Goal: Book appointment/travel/reservation

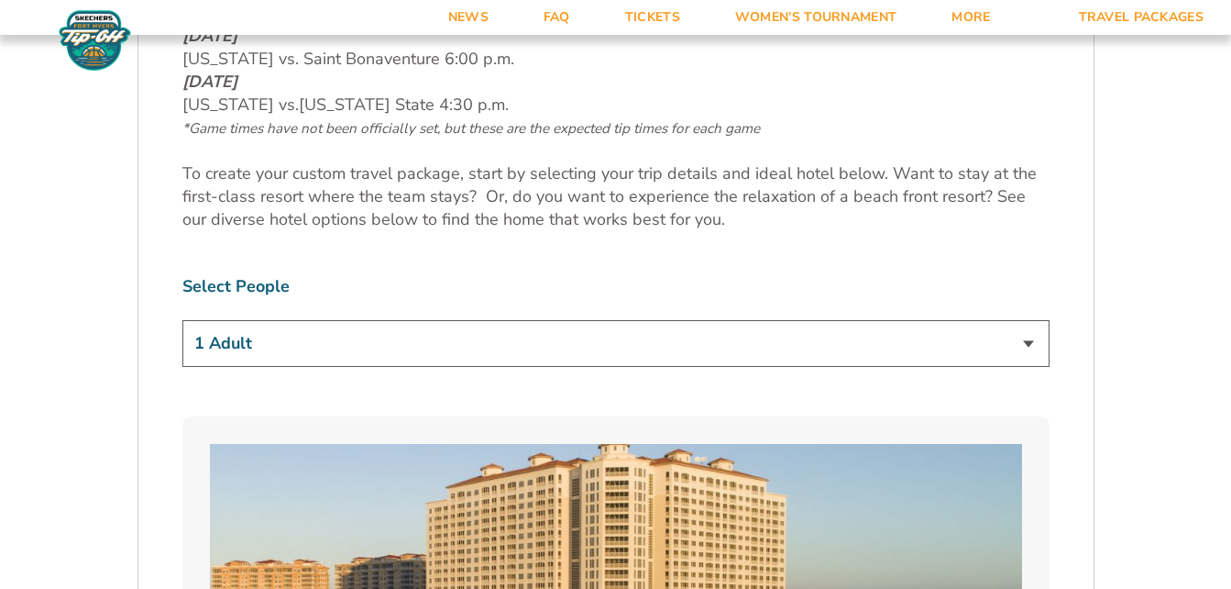
scroll to position [1039, 0]
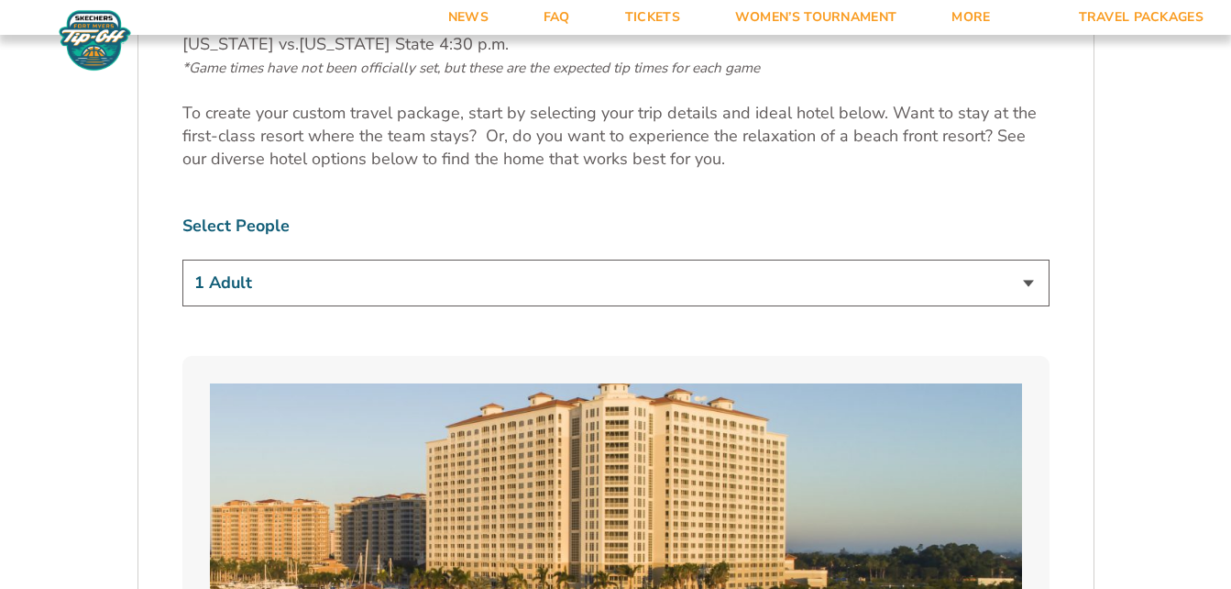
click at [1030, 285] on select "1 Adult 2 Adults 3 Adults 4 Adults 2 Adults + 1 Child 2 Adults + 2 Children 2 A…" at bounding box center [615, 282] width 867 height 47
select select "2 Adults"
click at [182, 259] on select "1 Adult 2 Adults 3 Adults 4 Adults 2 Adults + 1 Child 2 Adults + 2 Children 2 A…" at bounding box center [615, 282] width 867 height 47
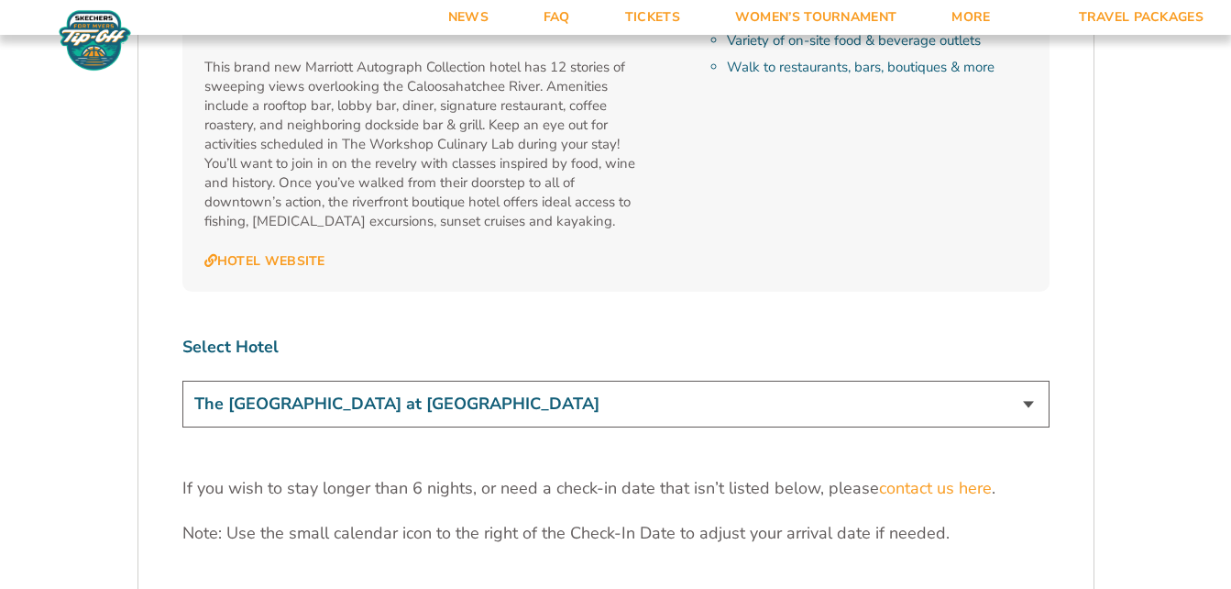
scroll to position [5406, 0]
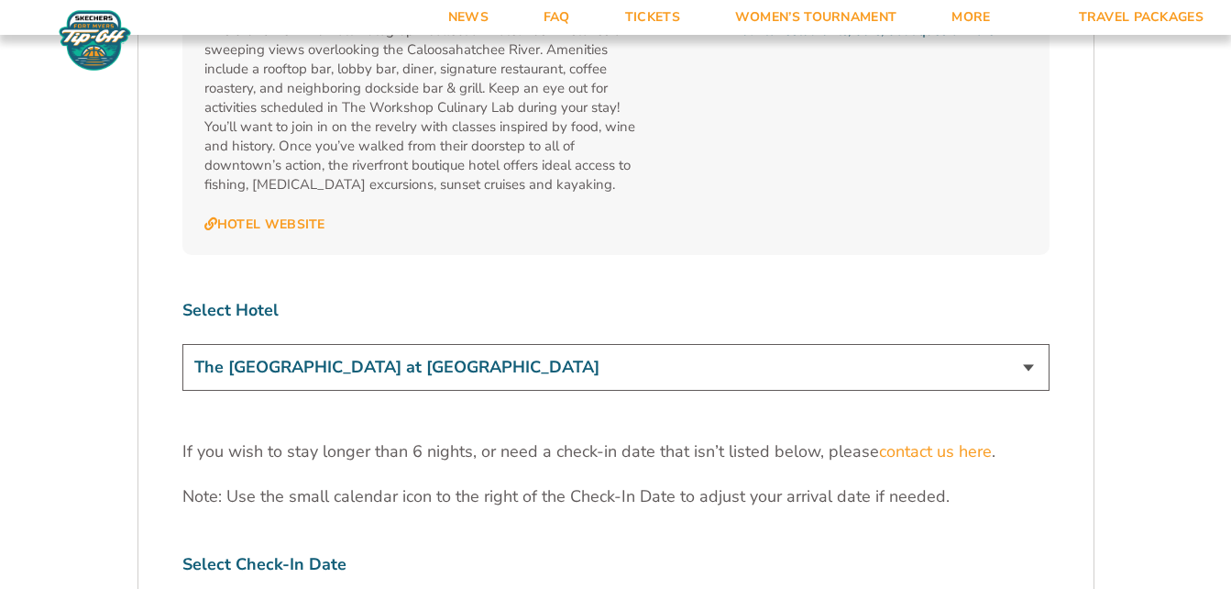
click at [1029, 344] on select "The [GEOGRAPHIC_DATA] at [GEOGRAPHIC_DATA] [GEOGRAPHIC_DATA] [GEOGRAPHIC_DATA],…" at bounding box center [615, 367] width 867 height 47
select select "18478"
click at [182, 344] on select "The [GEOGRAPHIC_DATA] at [GEOGRAPHIC_DATA] [GEOGRAPHIC_DATA] [GEOGRAPHIC_DATA],…" at bounding box center [615, 367] width 867 height 47
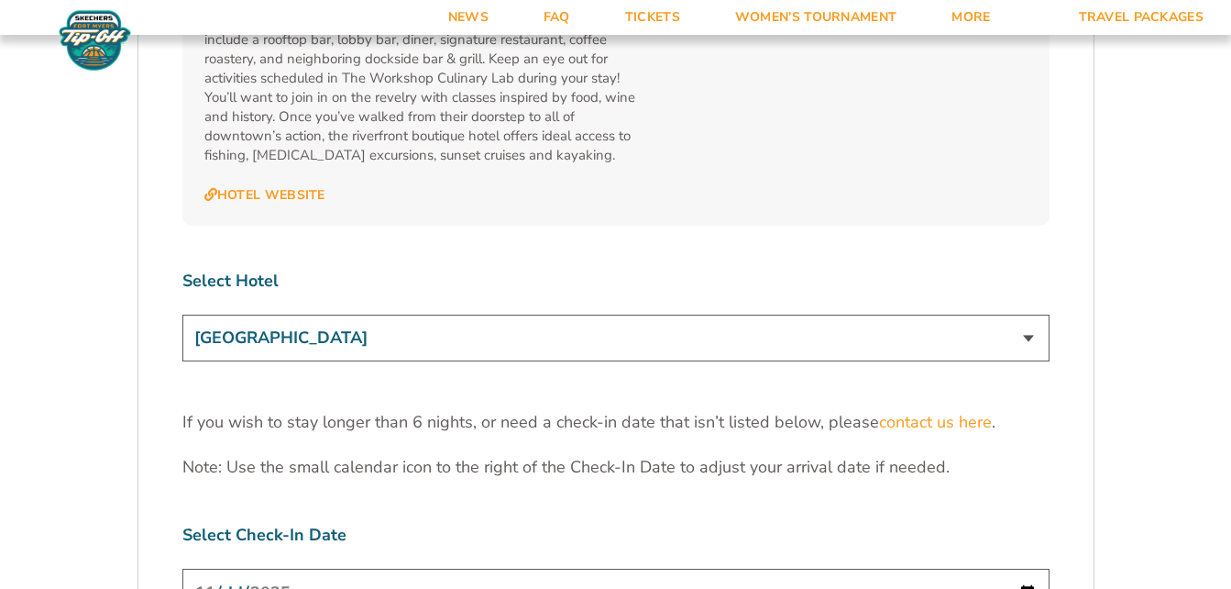
scroll to position [5443, 0]
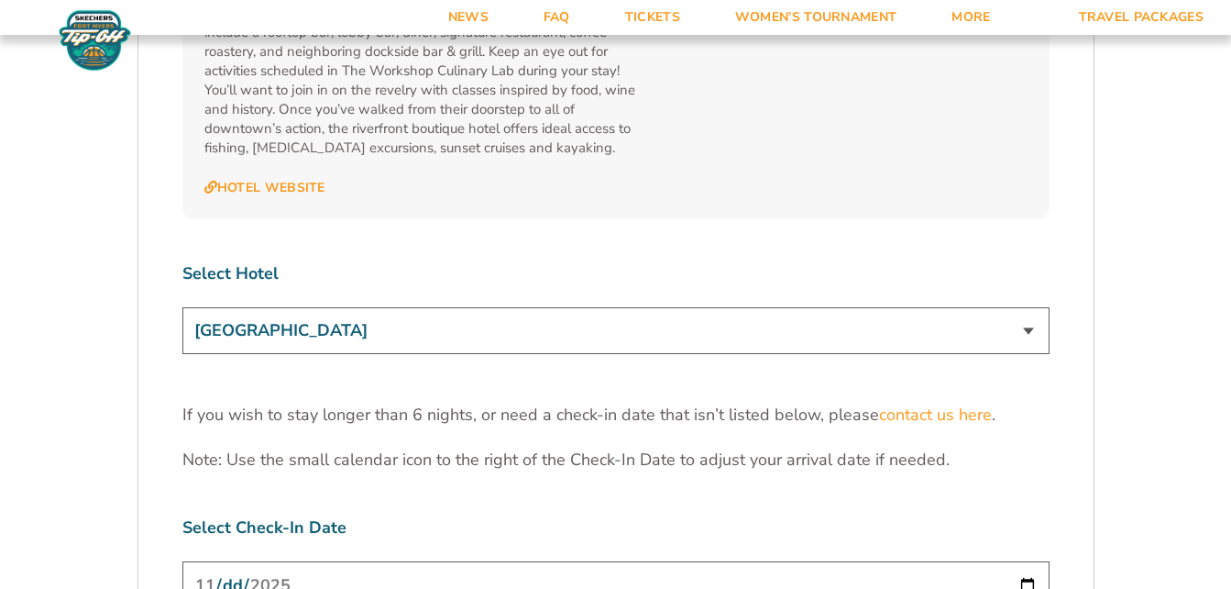
click at [1024, 561] on input "[DATE]" at bounding box center [615, 585] width 867 height 49
type input "[DATE]"
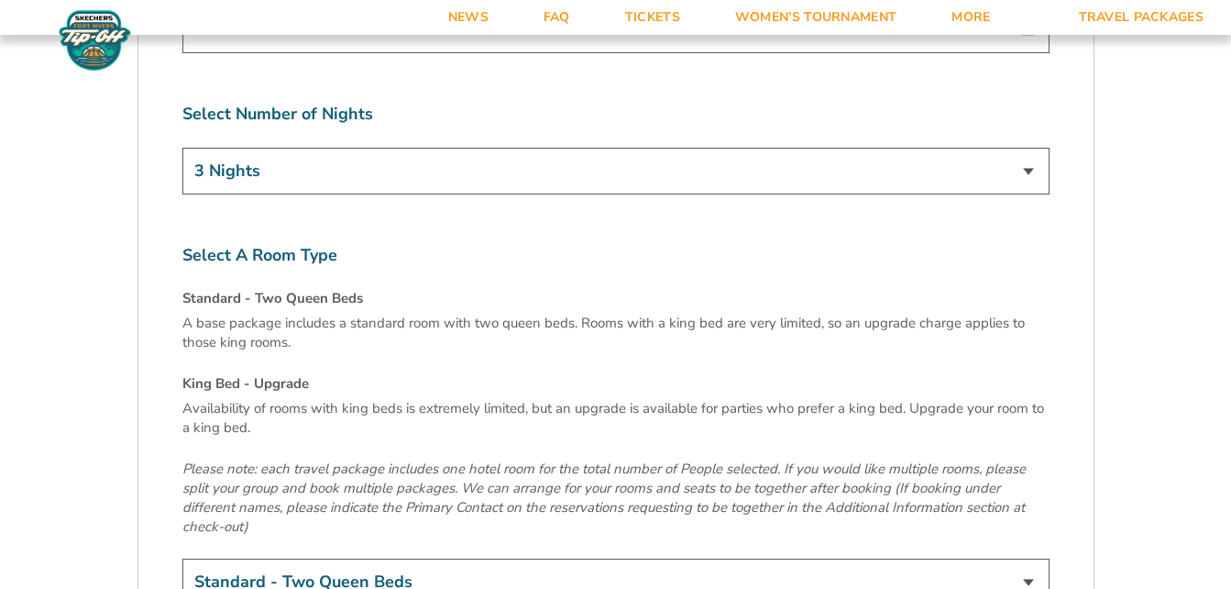
scroll to position [6017, 0]
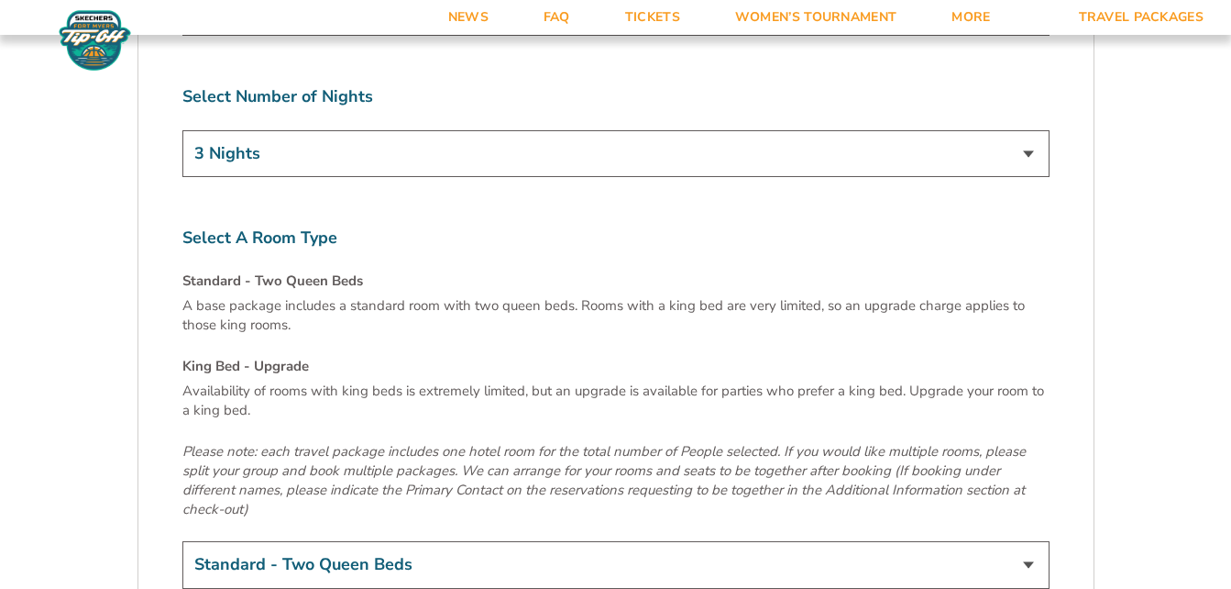
click at [1030, 541] on select "Standard - Two Queen Beds King Bed - Upgrade (+$15 per night)" at bounding box center [615, 564] width 867 height 47
select select "King Bed - Upgrade"
click at [182, 541] on select "Standard - Two Queen Beds King Bed - Upgrade (+$15 per night)" at bounding box center [615, 564] width 867 height 47
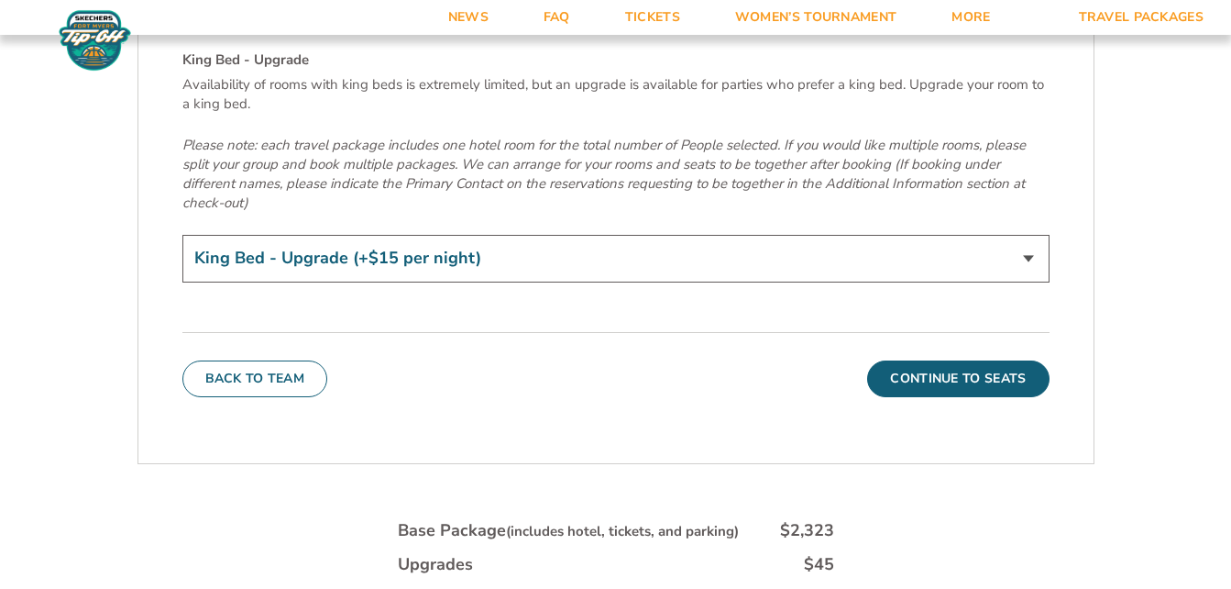
scroll to position [6409, 0]
